Goal: Task Accomplishment & Management: Manage account settings

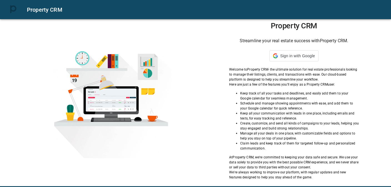
click at [282, 58] on div "Sign in with Google Sign in with Google. Opens in new tab" at bounding box center [294, 56] width 42 height 11
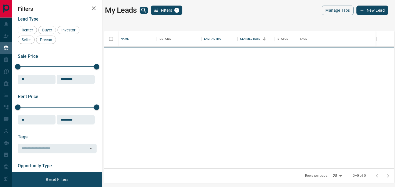
scroll to position [133, 286]
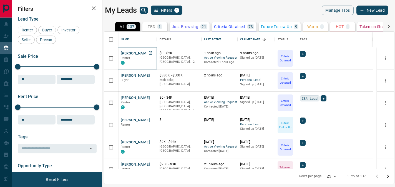
click at [134, 53] on button "[PERSON_NAME]" at bounding box center [135, 53] width 29 height 5
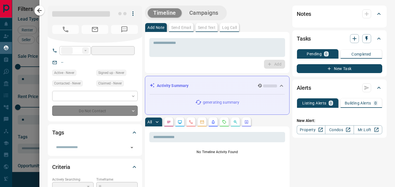
type input "**"
type input "**********"
type input "*"
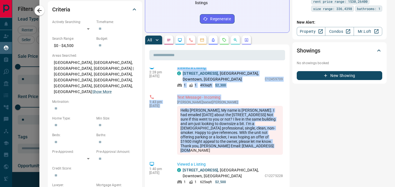
scroll to position [254, 0]
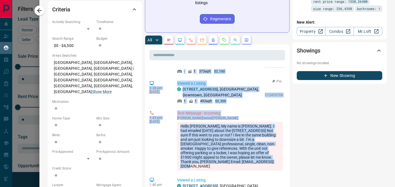
drag, startPoint x: 240, startPoint y: 68, endPoint x: 180, endPoint y: 69, distance: 60.0
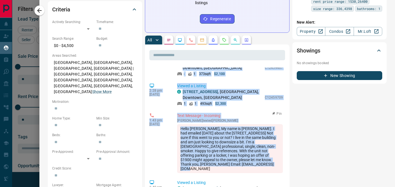
click at [245, 164] on div "Hello [PERSON_NAME], My name is [PERSON_NAME]. I had emailed [DATE] about the […" at bounding box center [230, 148] width 106 height 49
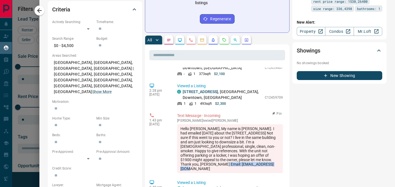
drag, startPoint x: 243, startPoint y: 170, endPoint x: 179, endPoint y: 168, distance: 63.6
click at [179, 168] on div "Hello [PERSON_NAME], My name is [PERSON_NAME]. I had emailed [DATE] about the […" at bounding box center [230, 148] width 106 height 49
copy div "[EMAIL_ADDRESS][DOMAIN_NAME]"
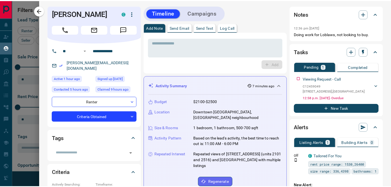
scroll to position [185, 0]
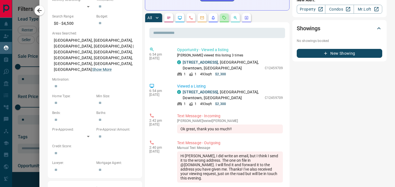
click at [221, 19] on button "button" at bounding box center [224, 17] width 9 height 9
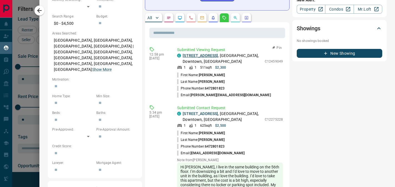
click at [209, 57] on link "[STREET_ADDRESS]" at bounding box center [200, 55] width 35 height 4
click at [43, 11] on button "button" at bounding box center [39, 11] width 10 height 10
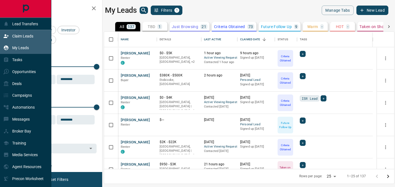
click at [10, 36] on div "Claim Leads" at bounding box center [18, 35] width 30 height 9
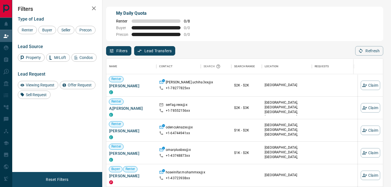
click at [92, 7] on icon "button" at bounding box center [94, 8] width 4 height 4
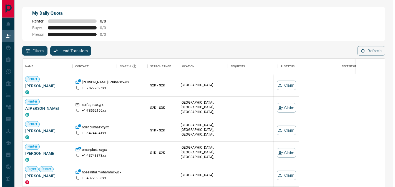
scroll to position [136, 358]
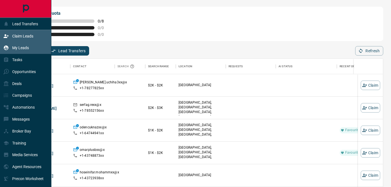
click at [28, 48] on p "My Leads" at bounding box center [20, 48] width 17 height 4
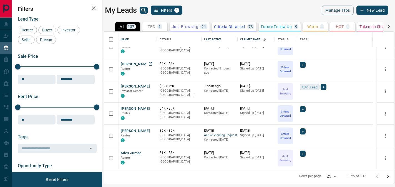
scroll to position [145, 0]
click at [129, 130] on button "[PERSON_NAME]" at bounding box center [135, 130] width 29 height 5
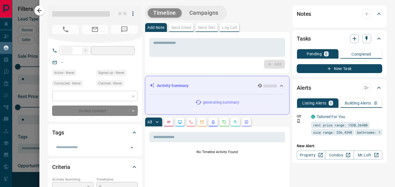
type input "**"
type input "**********"
type input "*"
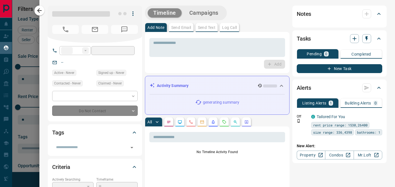
type input "**********"
type input "*******"
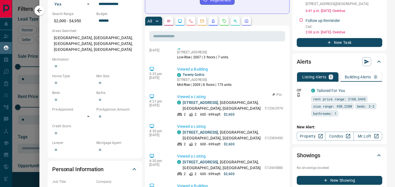
scroll to position [0, 0]
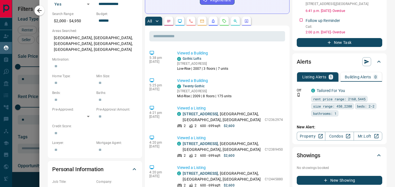
click at [230, 21] on div "All" at bounding box center [217, 21] width 145 height 9
click at [226, 21] on button "button" at bounding box center [224, 21] width 9 height 9
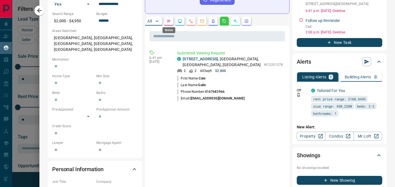
click at [171, 22] on button "button" at bounding box center [168, 21] width 9 height 9
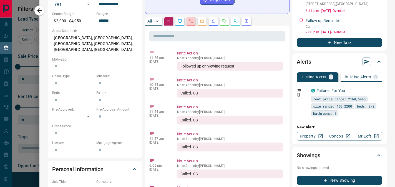
click at [194, 22] on button "button" at bounding box center [191, 21] width 9 height 9
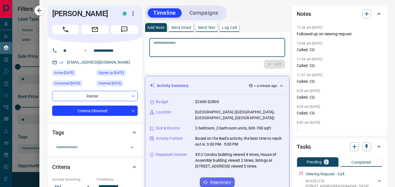
drag, startPoint x: 157, startPoint y: 42, endPoint x: 217, endPoint y: 57, distance: 62.2
click at [157, 42] on textarea at bounding box center [217, 48] width 128 height 14
type textarea "**********"
click at [274, 64] on button "Add" at bounding box center [274, 64] width 21 height 9
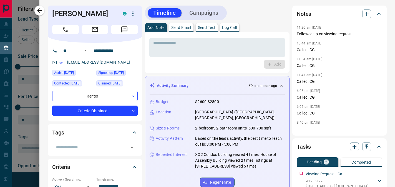
click at [41, 12] on icon "button" at bounding box center [39, 10] width 7 height 7
